Goal: Information Seeking & Learning: Find specific fact

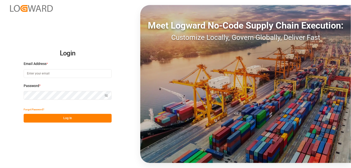
click at [68, 75] on input at bounding box center [68, 73] width 88 height 9
type input "[EMAIL_ADDRESS][PERSON_NAME][DOMAIN_NAME]"
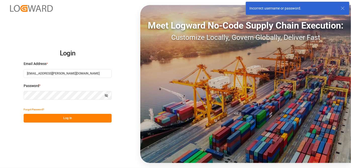
click at [0, 96] on div "Login Email Address * [EMAIL_ADDRESS][PERSON_NAME][DOMAIN_NAME] Password * Show…" at bounding box center [175, 84] width 351 height 168
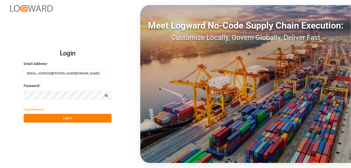
drag, startPoint x: 82, startPoint y: 115, endPoint x: 88, endPoint y: 127, distance: 12.7
click at [83, 115] on button "Log In" at bounding box center [68, 118] width 88 height 9
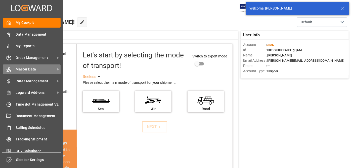
click at [46, 70] on span "Master Data" at bounding box center [36, 69] width 40 height 5
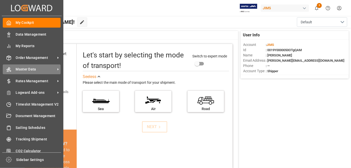
click at [58, 69] on icon at bounding box center [58, 69] width 1 height 2
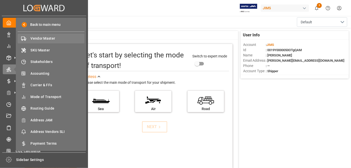
click at [60, 39] on span "Vendor Master" at bounding box center [58, 38] width 54 height 5
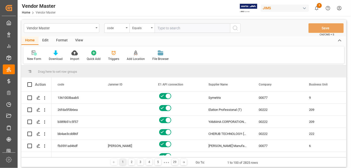
click at [181, 27] on input "text" at bounding box center [192, 28] width 75 height 10
click at [125, 27] on div "code" at bounding box center [116, 28] width 25 height 10
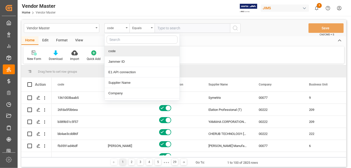
click at [126, 38] on input "text" at bounding box center [142, 40] width 71 height 8
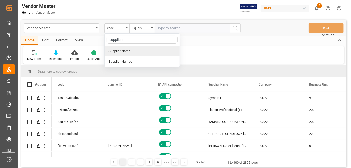
type input "supplier nu"
click at [155, 54] on div "Supplier Number" at bounding box center [142, 51] width 75 height 11
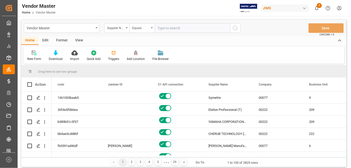
click at [182, 23] on input "text" at bounding box center [192, 28] width 75 height 10
paste input "748782"
type input "748782"
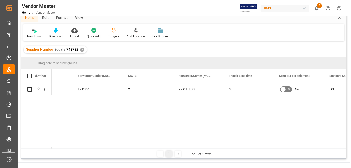
scroll to position [0, 693]
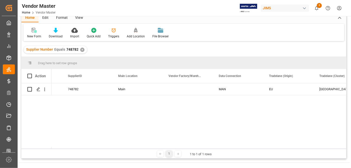
click at [80, 48] on div "✕" at bounding box center [82, 50] width 4 height 4
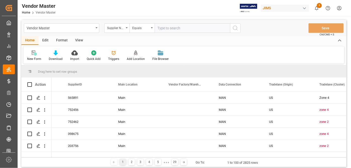
click at [181, 26] on input "text" at bounding box center [192, 28] width 75 height 10
paste input "608530"
type input "608530"
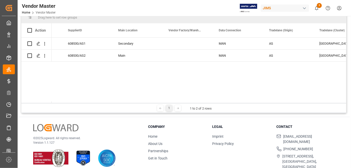
drag, startPoint x: 131, startPoint y: 105, endPoint x: 145, endPoint y: 104, distance: 14.9
click at [145, 104] on div "1 1 to 2 of 2 rows" at bounding box center [183, 108] width 325 height 10
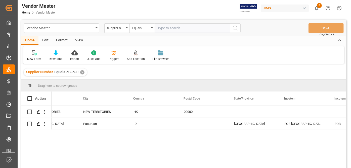
click at [199, 31] on input "text" at bounding box center [192, 28] width 75 height 10
paste input "382886"
type input "382886"
click at [82, 71] on div "✕" at bounding box center [82, 72] width 4 height 4
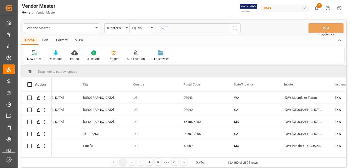
click at [233, 28] on icon "search button" at bounding box center [235, 28] width 6 height 6
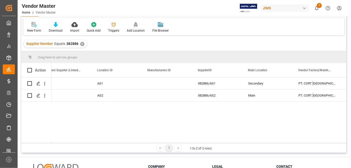
drag, startPoint x: 124, startPoint y: 143, endPoint x: 104, endPoint y: 146, distance: 20.0
click at [104, 146] on div "1 1 to 2 of 2 rows" at bounding box center [183, 148] width 325 height 10
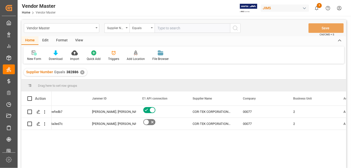
click at [206, 27] on input "text" at bounding box center [192, 28] width 75 height 10
paste input "382897"
type input "382897"
drag, startPoint x: 186, startPoint y: 29, endPoint x: 129, endPoint y: 25, distance: 57.2
click at [129, 25] on div "Supplier Number Equals 382897" at bounding box center [172, 28] width 136 height 10
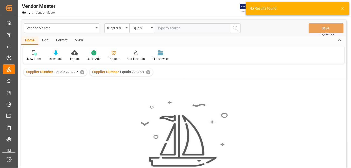
click at [82, 72] on div "✕" at bounding box center [82, 72] width 4 height 4
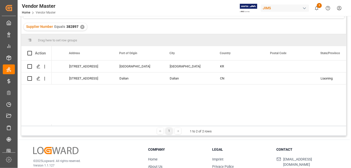
drag, startPoint x: 86, startPoint y: 27, endPoint x: 83, endPoint y: 27, distance: 2.8
click at [86, 27] on div "Supplier Number Equals 382897 ✕" at bounding box center [183, 27] width 325 height 14
click at [82, 28] on div "✕" at bounding box center [82, 27] width 4 height 4
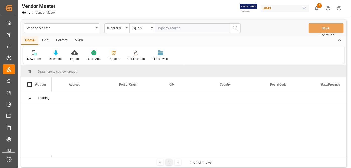
click at [164, 25] on input "text" at bounding box center [192, 28] width 75 height 10
paste input "752640"
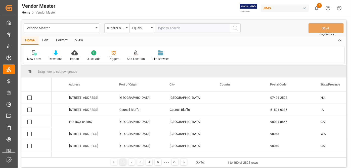
type input "752640"
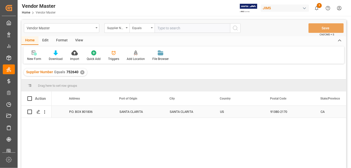
click at [142, 114] on div "SANTA CLARITA" at bounding box center [138, 112] width 50 height 12
click at [115, 137] on div "US zone 4 P.O. BOX 801836 [GEOGRAPHIC_DATA] US 91380-2170 CA EXW [GEOGRAPHIC_DA…" at bounding box center [199, 139] width 294 height 66
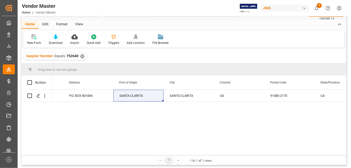
scroll to position [45, 0]
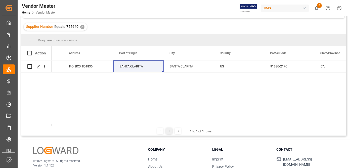
drag, startPoint x: 207, startPoint y: 104, endPoint x: 333, endPoint y: 89, distance: 126.8
click at [208, 105] on div "US zone 4 P.O. BOX 801836 [GEOGRAPHIC_DATA] US 91380-2170 CA EXW [GEOGRAPHIC_DA…" at bounding box center [199, 94] width 294 height 66
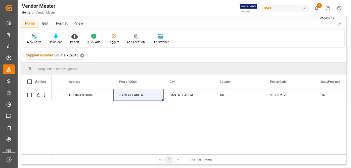
scroll to position [0, 0]
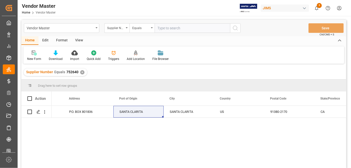
click at [168, 26] on input "text" at bounding box center [192, 28] width 75 height 10
paste input "381186"
type input "381186"
click at [80, 71] on div "✕" at bounding box center [82, 72] width 4 height 4
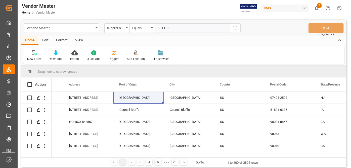
click at [239, 29] on button "search button" at bounding box center [235, 28] width 11 height 10
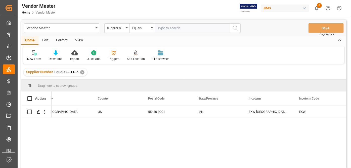
click at [172, 29] on input "text" at bounding box center [192, 28] width 75 height 10
paste input "404539"
type input "404539"
click at [81, 74] on div "✕" at bounding box center [82, 72] width 4 height 4
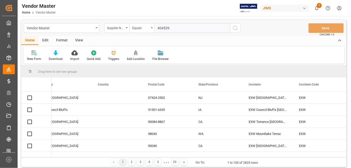
click at [236, 29] on icon "search button" at bounding box center [235, 28] width 6 height 6
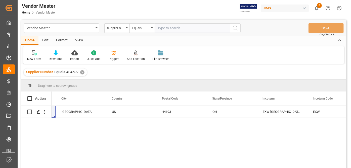
click at [80, 73] on div "✕" at bounding box center [82, 72] width 4 height 4
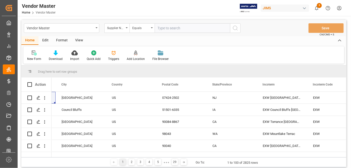
drag, startPoint x: 187, startPoint y: 27, endPoint x: 190, endPoint y: 24, distance: 4.5
click at [189, 27] on input "text" at bounding box center [192, 28] width 75 height 10
paste input "752630"
type input "752630"
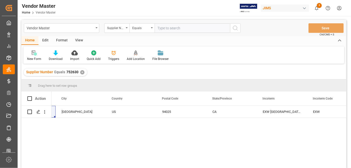
click at [181, 27] on input "text" at bounding box center [192, 28] width 75 height 10
paste input "404677"
type input "404677"
click at [80, 72] on div "✕" at bounding box center [82, 72] width 4 height 4
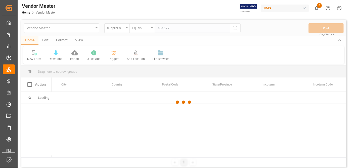
click at [236, 29] on div at bounding box center [183, 102] width 325 height 165
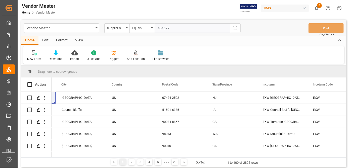
click at [236, 29] on icon "search button" at bounding box center [235, 28] width 6 height 6
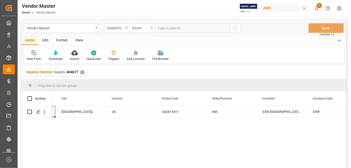
click at [176, 25] on input "text" at bounding box center [192, 28] width 75 height 10
paste input "752456"
type input "752456"
click at [83, 71] on div "✕" at bounding box center [82, 72] width 4 height 4
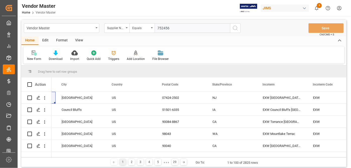
click at [240, 29] on button "search button" at bounding box center [235, 28] width 11 height 10
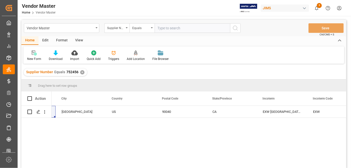
scroll to position [0, 1101]
click at [180, 25] on input "text" at bounding box center [192, 28] width 75 height 10
paste input "779107"
type input "779107"
click at [82, 72] on div "✕" at bounding box center [82, 72] width 4 height 4
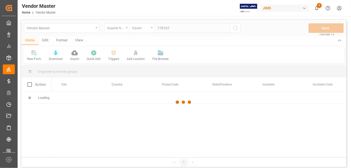
click at [235, 28] on div at bounding box center [183, 102] width 325 height 165
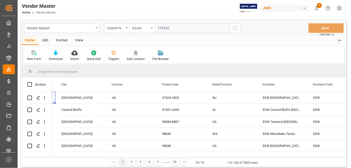
click at [235, 29] on icon "search button" at bounding box center [235, 28] width 6 height 6
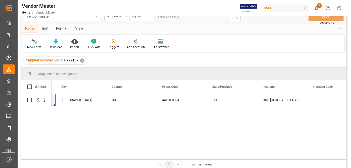
scroll to position [23, 0]
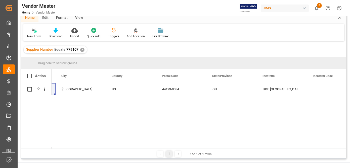
click at [168, 149] on div "1 1 to 1 of 1 rows" at bounding box center [183, 154] width 325 height 10
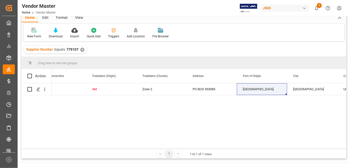
scroll to position [0, 872]
